Goal: Information Seeking & Learning: Understand process/instructions

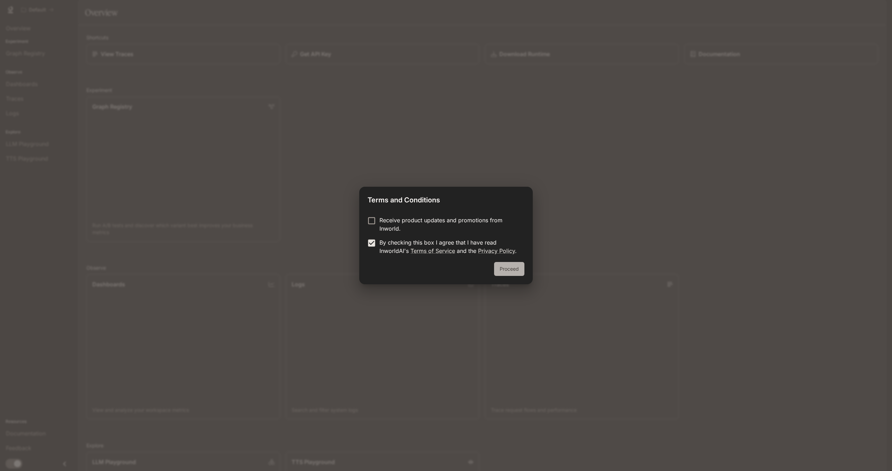
click at [506, 268] on button "Proceed" at bounding box center [509, 269] width 30 height 14
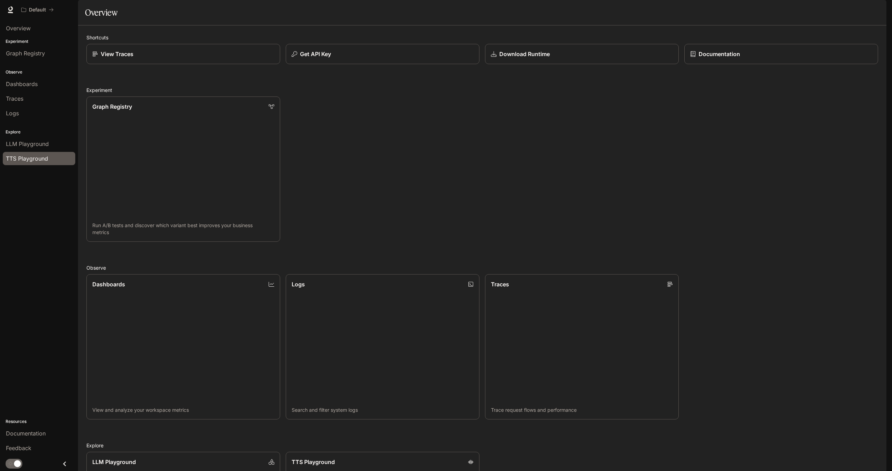
click at [22, 156] on span "TTS Playground" at bounding box center [27, 158] width 42 height 8
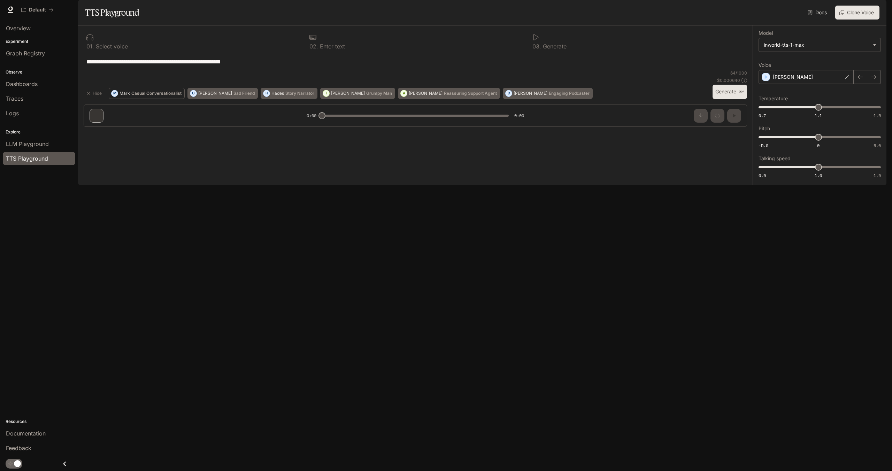
click at [154, 99] on button "M Mark Casual Conversationalist" at bounding box center [147, 93] width 76 height 11
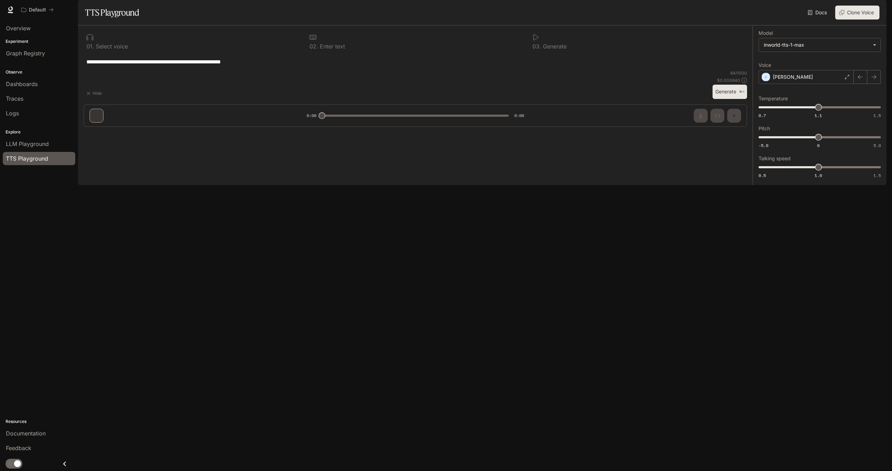
type textarea "**********"
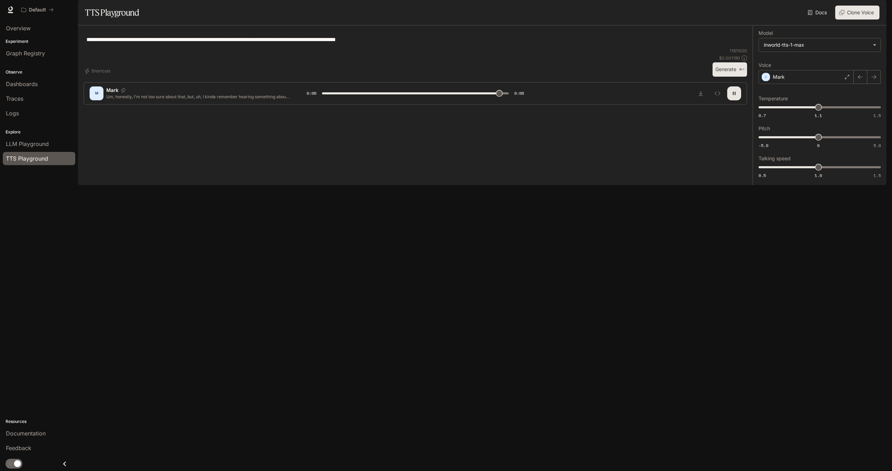
type input "*"
click at [849, 10] on span "Documentation" at bounding box center [844, 10] width 34 height 9
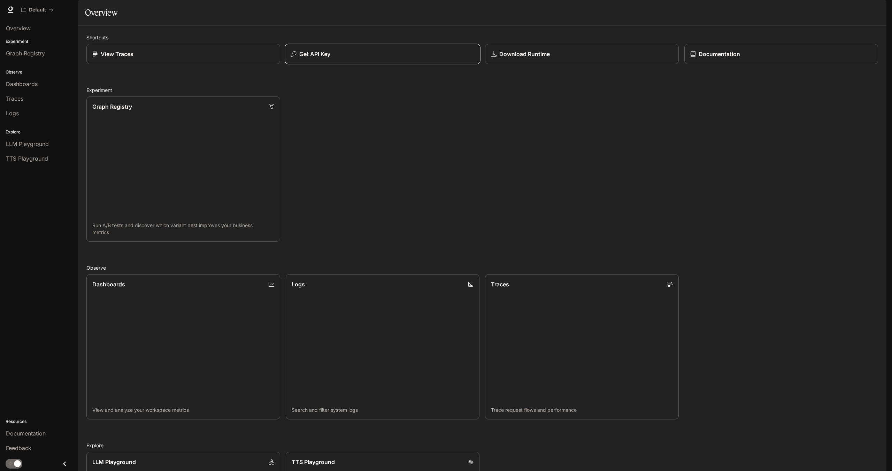
click at [331, 58] on div "Get API Key" at bounding box center [382, 54] width 184 height 8
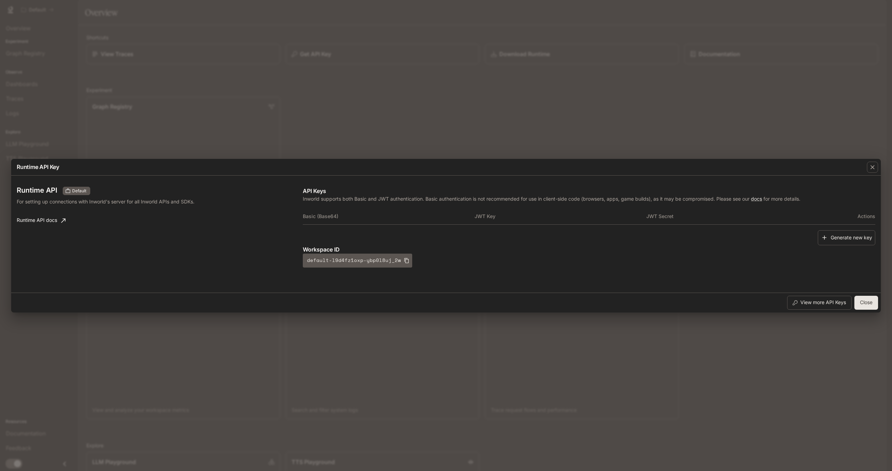
click at [823, 236] on icon "button" at bounding box center [824, 237] width 7 height 7
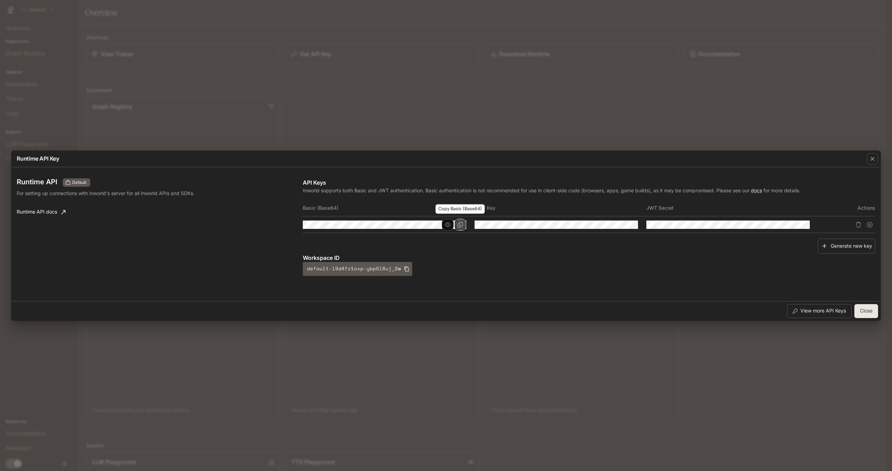
click at [461, 226] on icon "Copy Basic (Base64)" at bounding box center [460, 225] width 6 height 6
click at [460, 227] on icon "Copy Basic (Base64)" at bounding box center [460, 225] width 5 height 6
